Goal: Find specific page/section: Find specific page/section

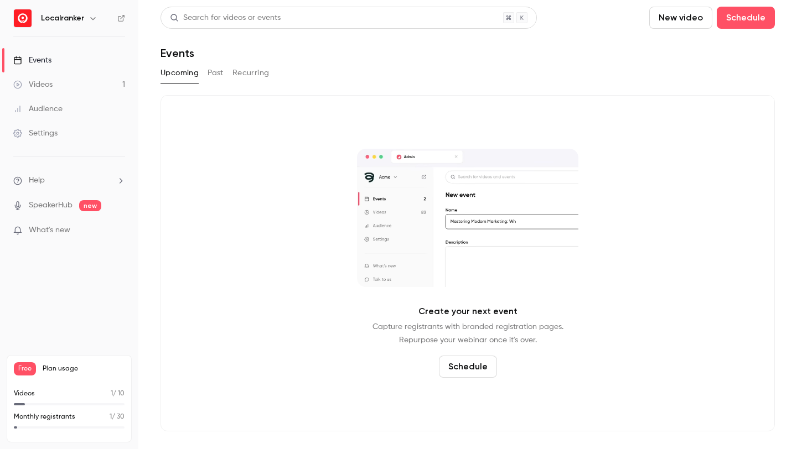
click at [227, 69] on div "Upcoming Past Recurring" at bounding box center [467, 73] width 614 height 18
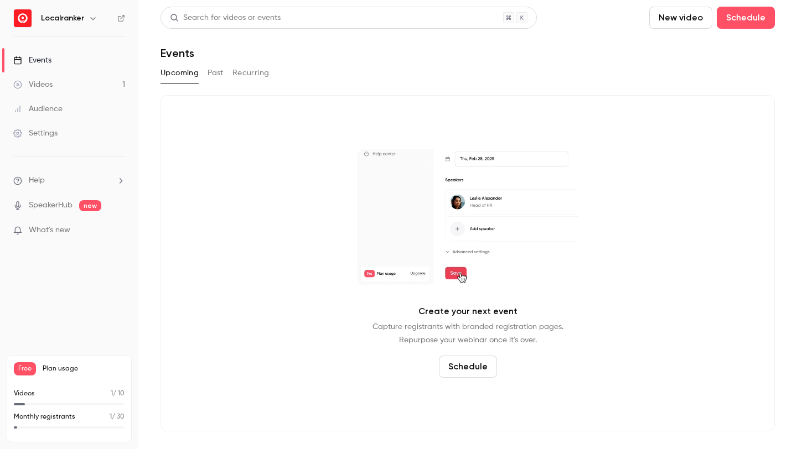
click at [226, 70] on div "Upcoming Past Recurring" at bounding box center [467, 73] width 614 height 18
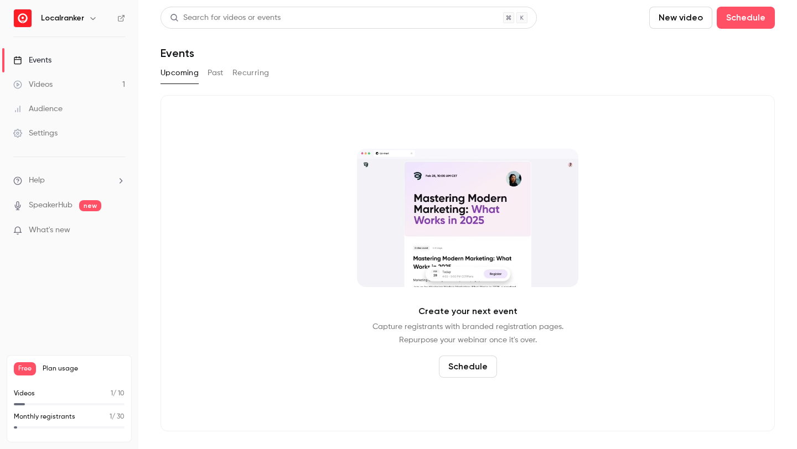
click at [224, 70] on div "Upcoming Past Recurring" at bounding box center [467, 73] width 614 height 18
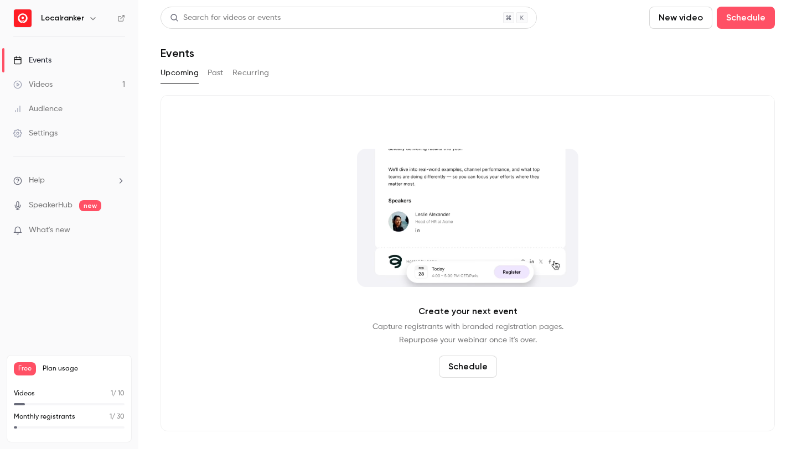
click at [222, 72] on button "Past" at bounding box center [215, 73] width 16 height 18
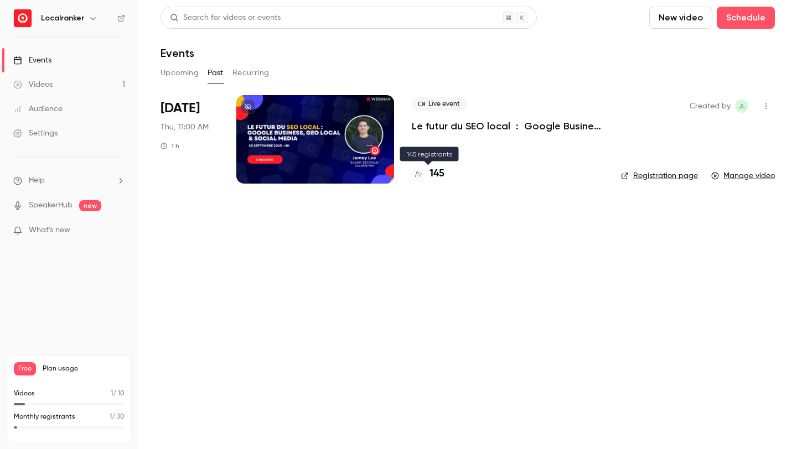
click at [436, 176] on h4 "145" at bounding box center [436, 174] width 15 height 15
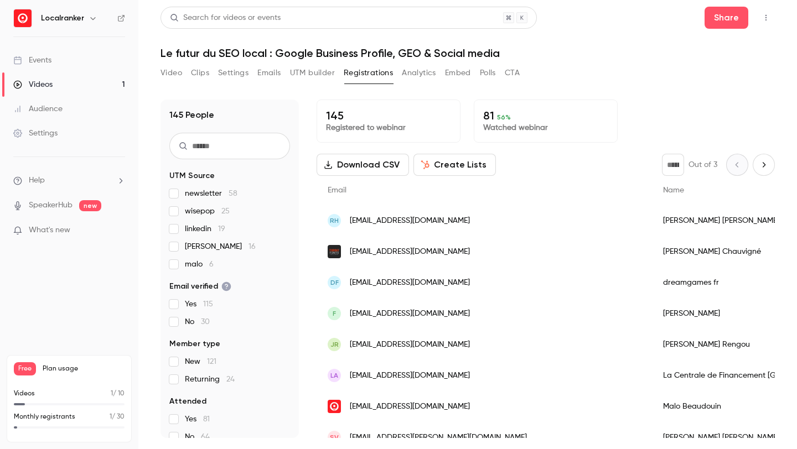
click at [752, 169] on button "Next page" at bounding box center [763, 165] width 22 height 22
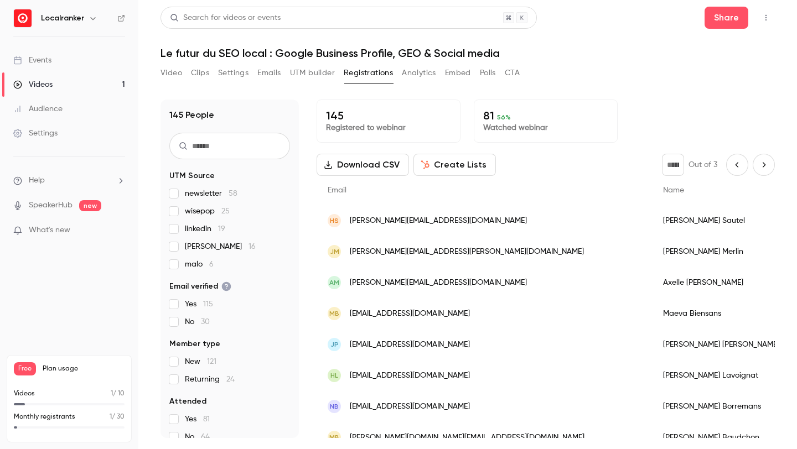
click at [731, 169] on icon "Previous page" at bounding box center [737, 164] width 12 height 9
type input "*"
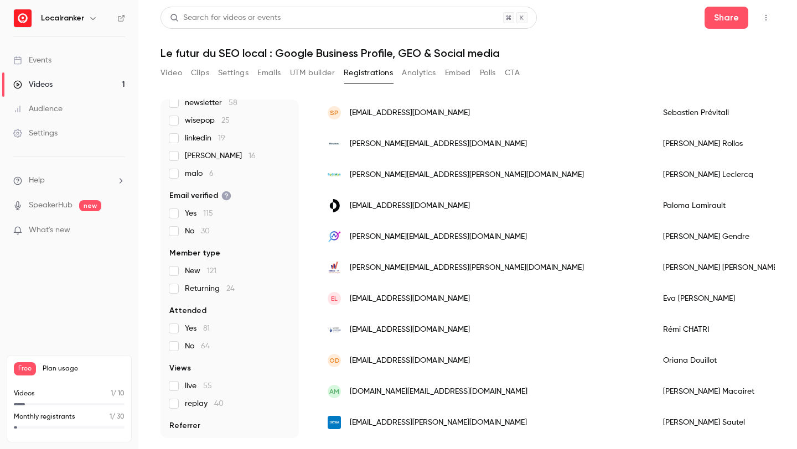
scroll to position [111, 0]
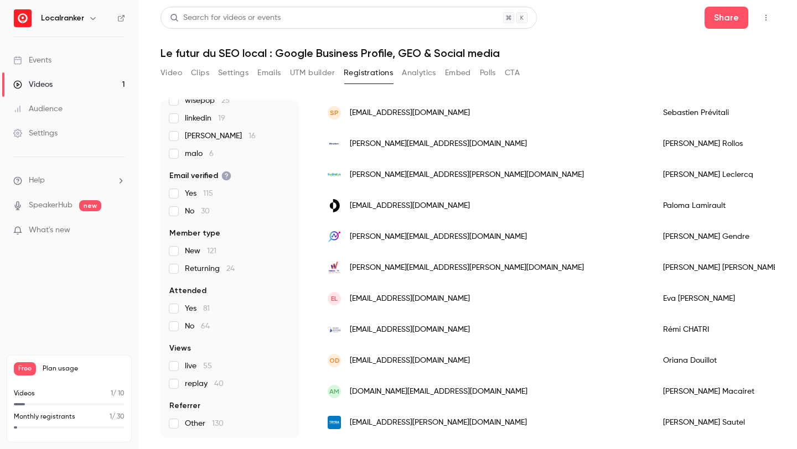
click at [191, 251] on span "New 121" at bounding box center [201, 251] width 32 height 11
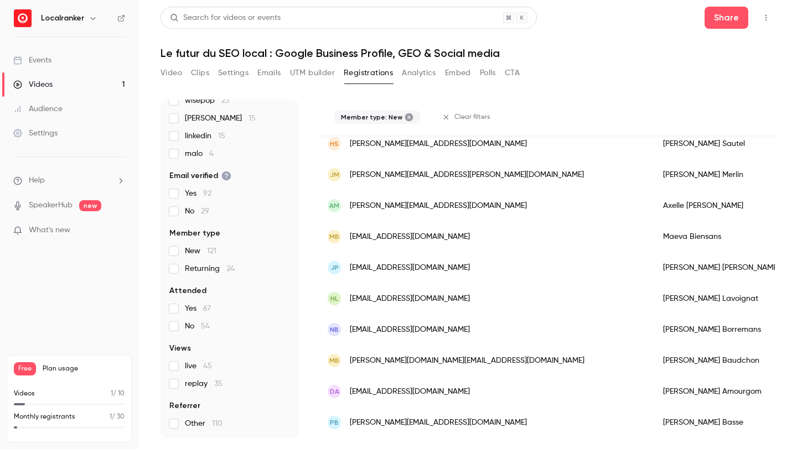
scroll to position [1112, 0]
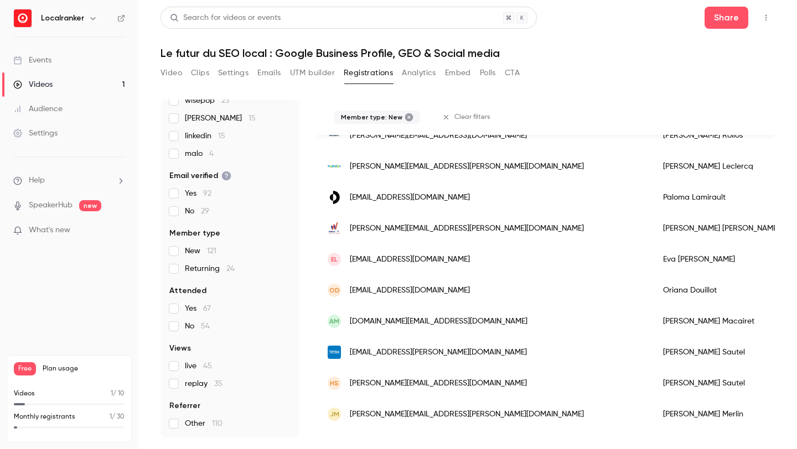
click at [191, 254] on span "New 121" at bounding box center [201, 251] width 32 height 11
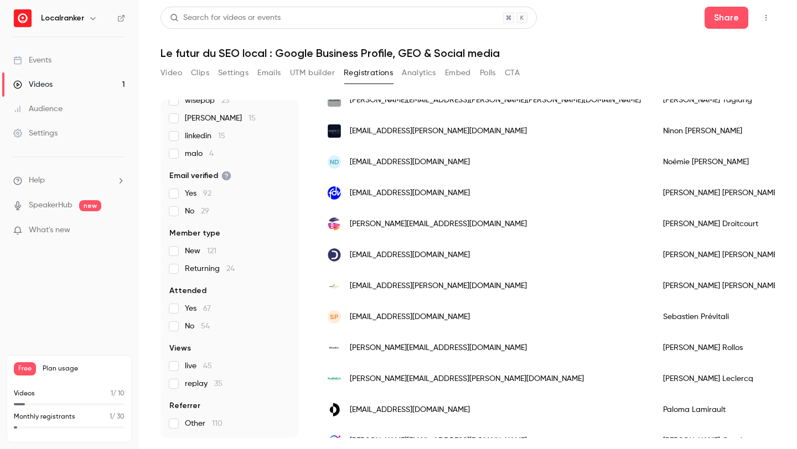
scroll to position [1324, 0]
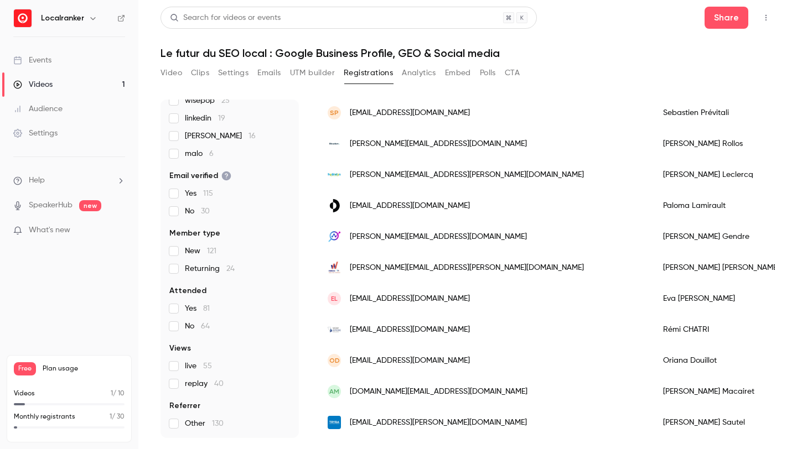
click at [191, 254] on span "New 121" at bounding box center [201, 251] width 32 height 11
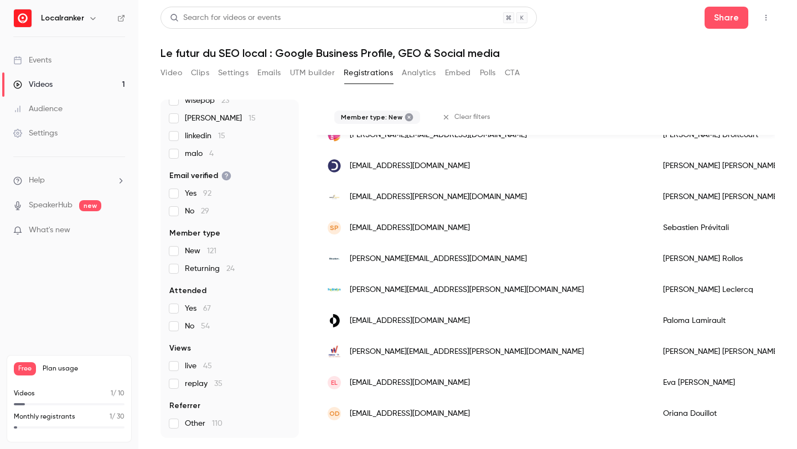
scroll to position [832, 0]
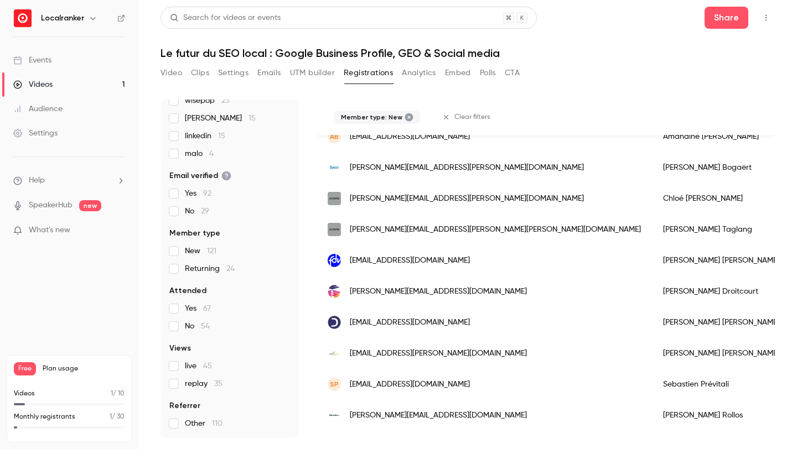
click at [211, 378] on div "live 45 replay 35" at bounding box center [229, 375] width 121 height 29
click at [210, 380] on span "replay 35" at bounding box center [204, 383] width 38 height 11
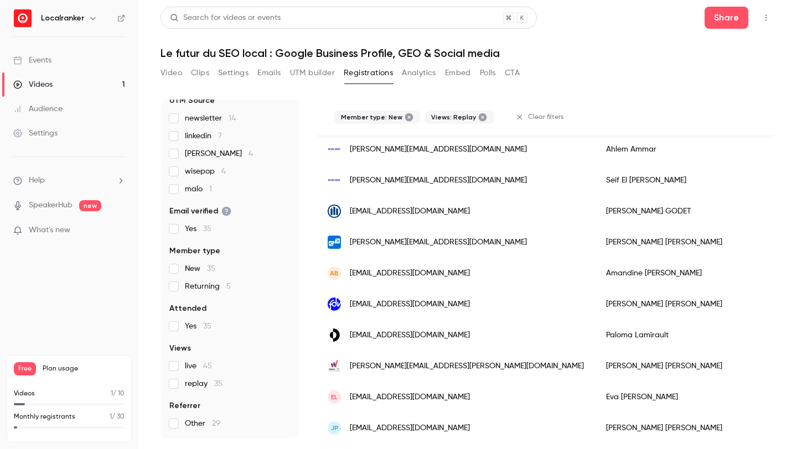
scroll to position [0, 0]
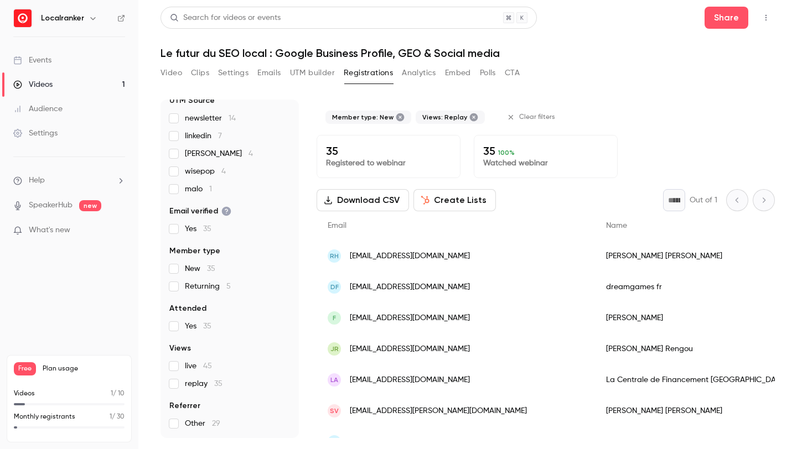
click at [470, 117] on icon at bounding box center [474, 117] width 8 height 8
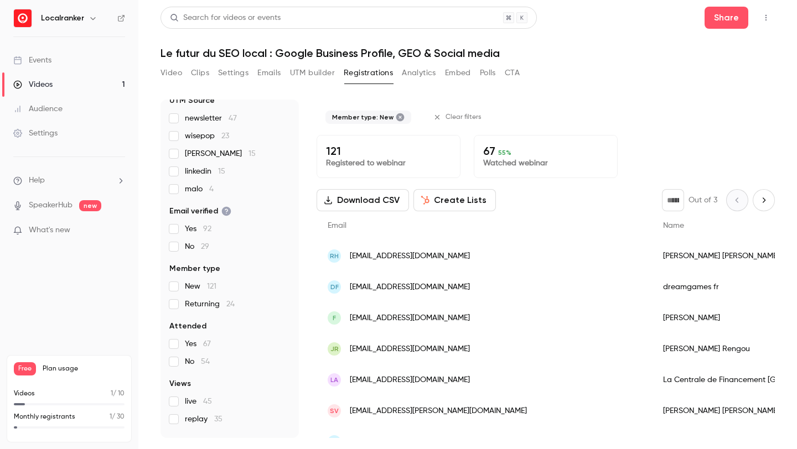
click at [399, 116] on icon at bounding box center [400, 117] width 8 height 8
